Goal: Information Seeking & Learning: Find contact information

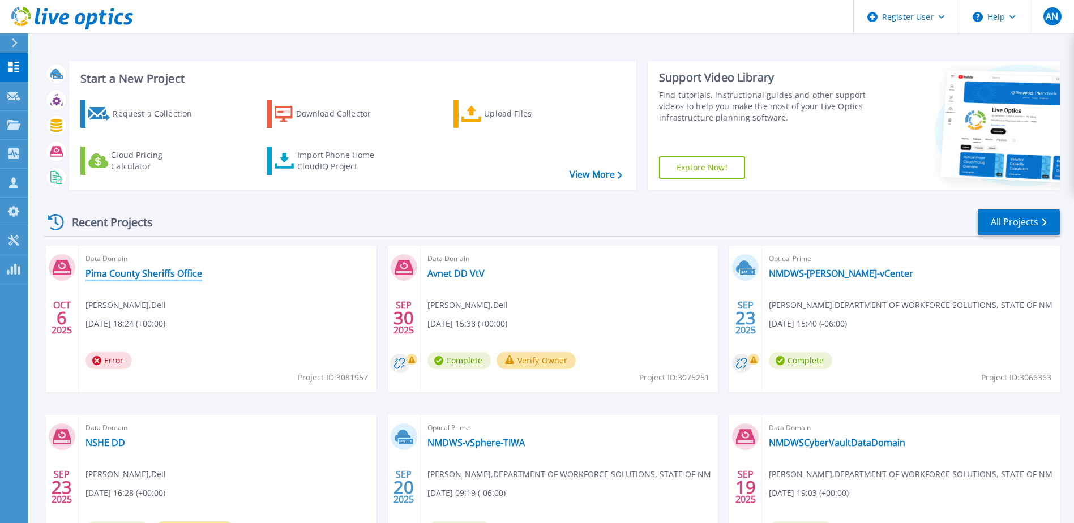
click at [178, 272] on link "Pima County Sheriffs Office" at bounding box center [143, 273] width 117 height 11
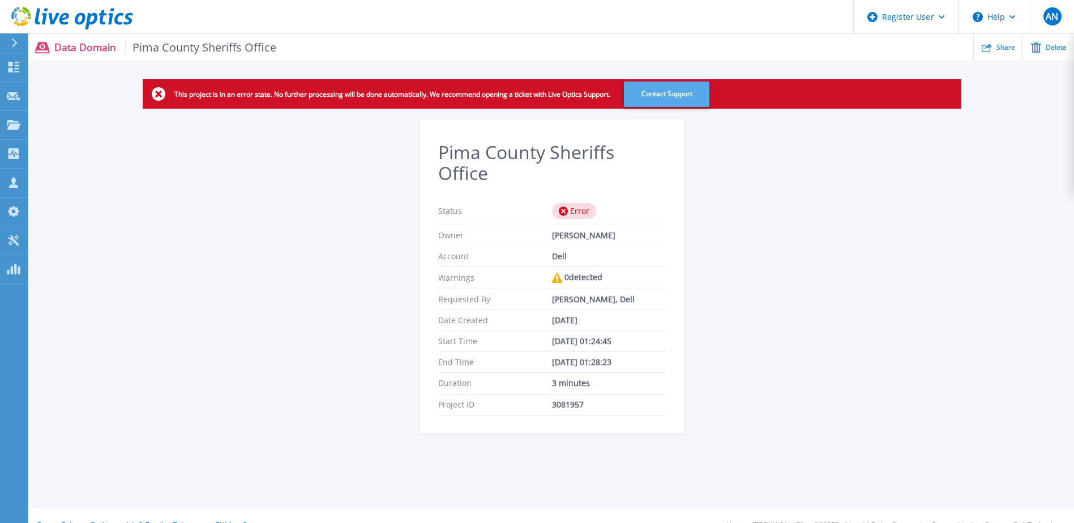
click at [648, 91] on button "Contact Support" at bounding box center [666, 94] width 85 height 25
